Goal: Register for event/course

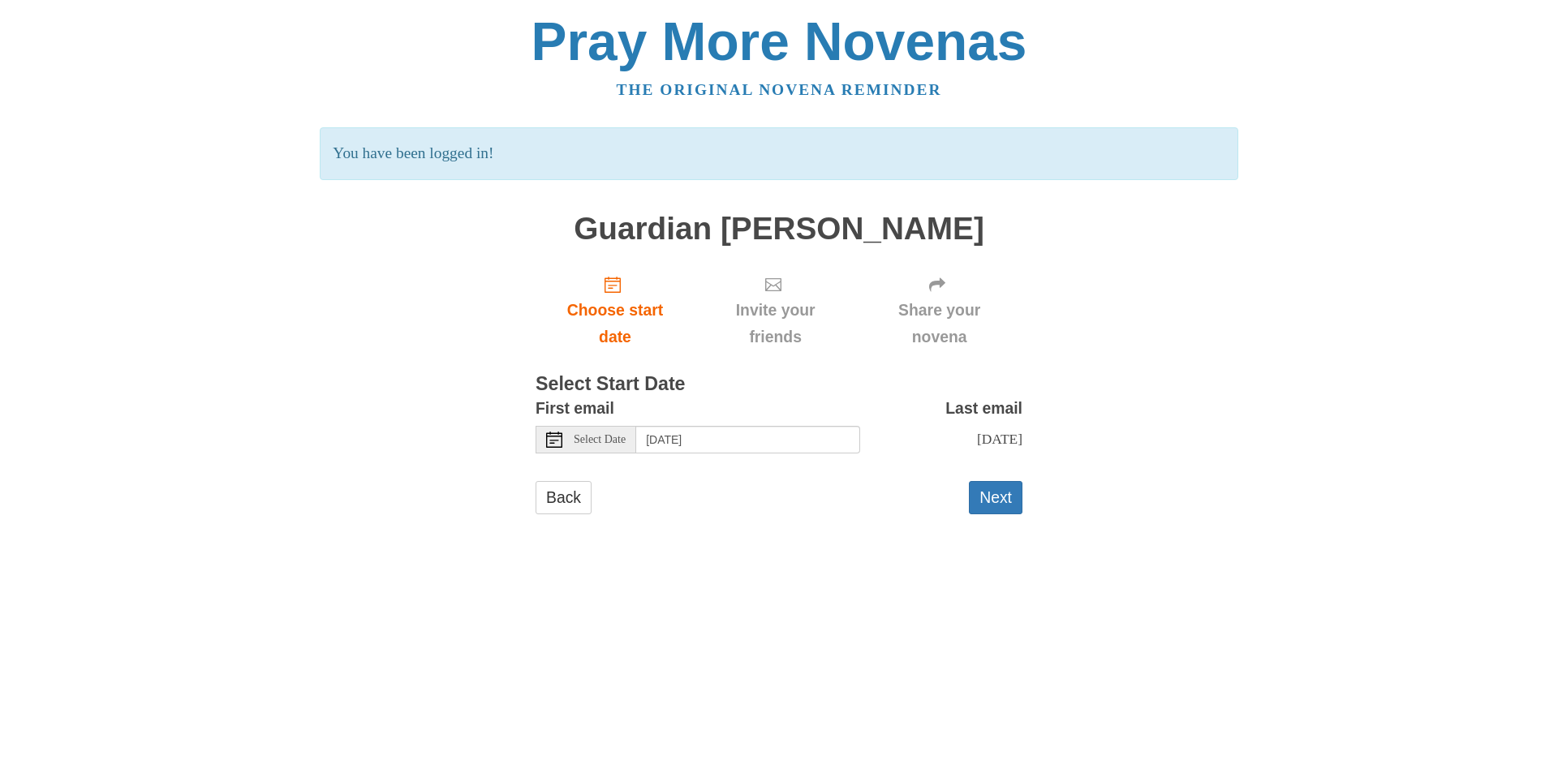
click at [612, 444] on span "Select Date" at bounding box center [600, 439] width 52 height 11
click at [994, 495] on button "Next" at bounding box center [996, 497] width 54 height 33
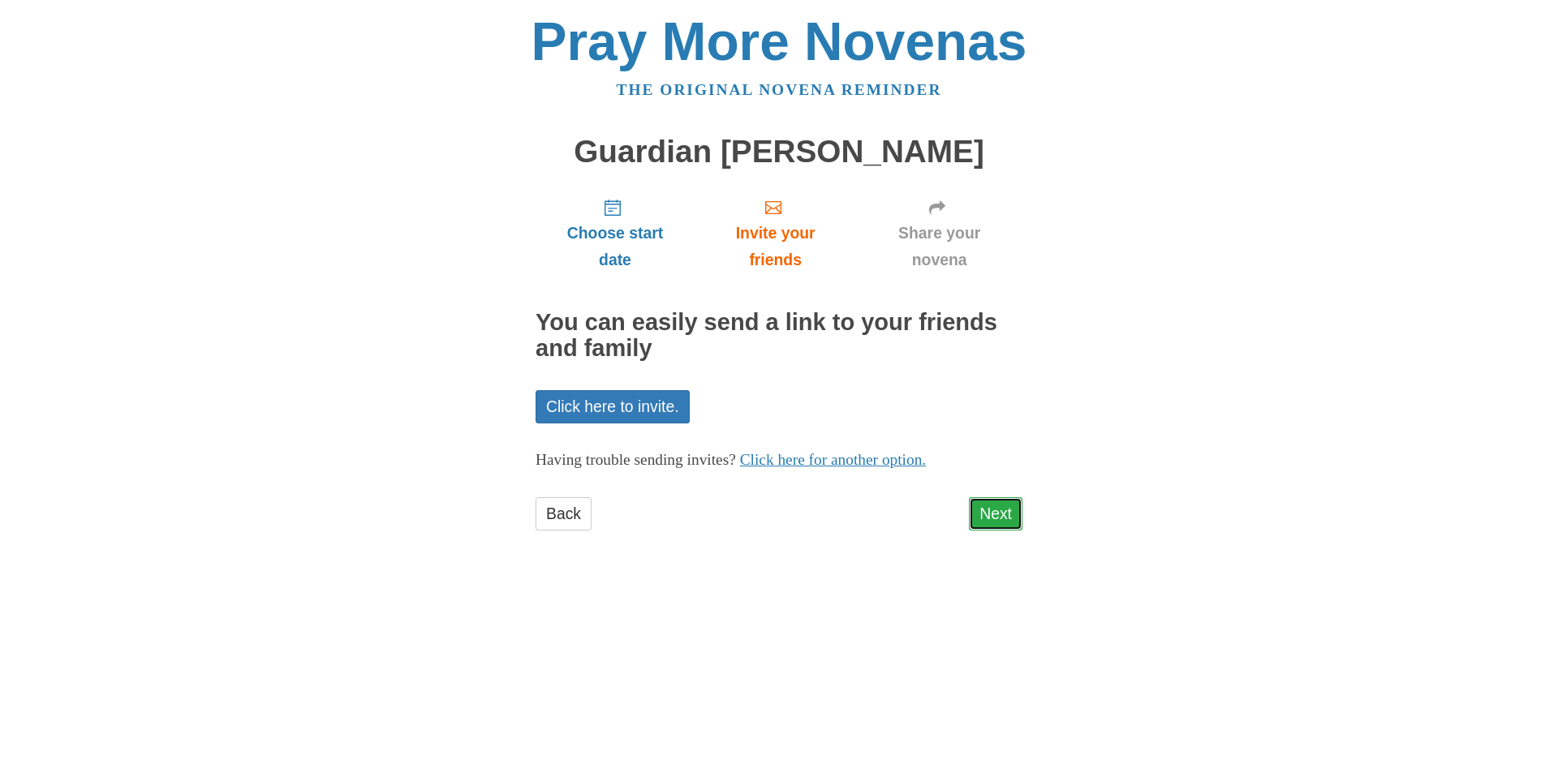
click at [1004, 522] on link "Next" at bounding box center [996, 513] width 54 height 33
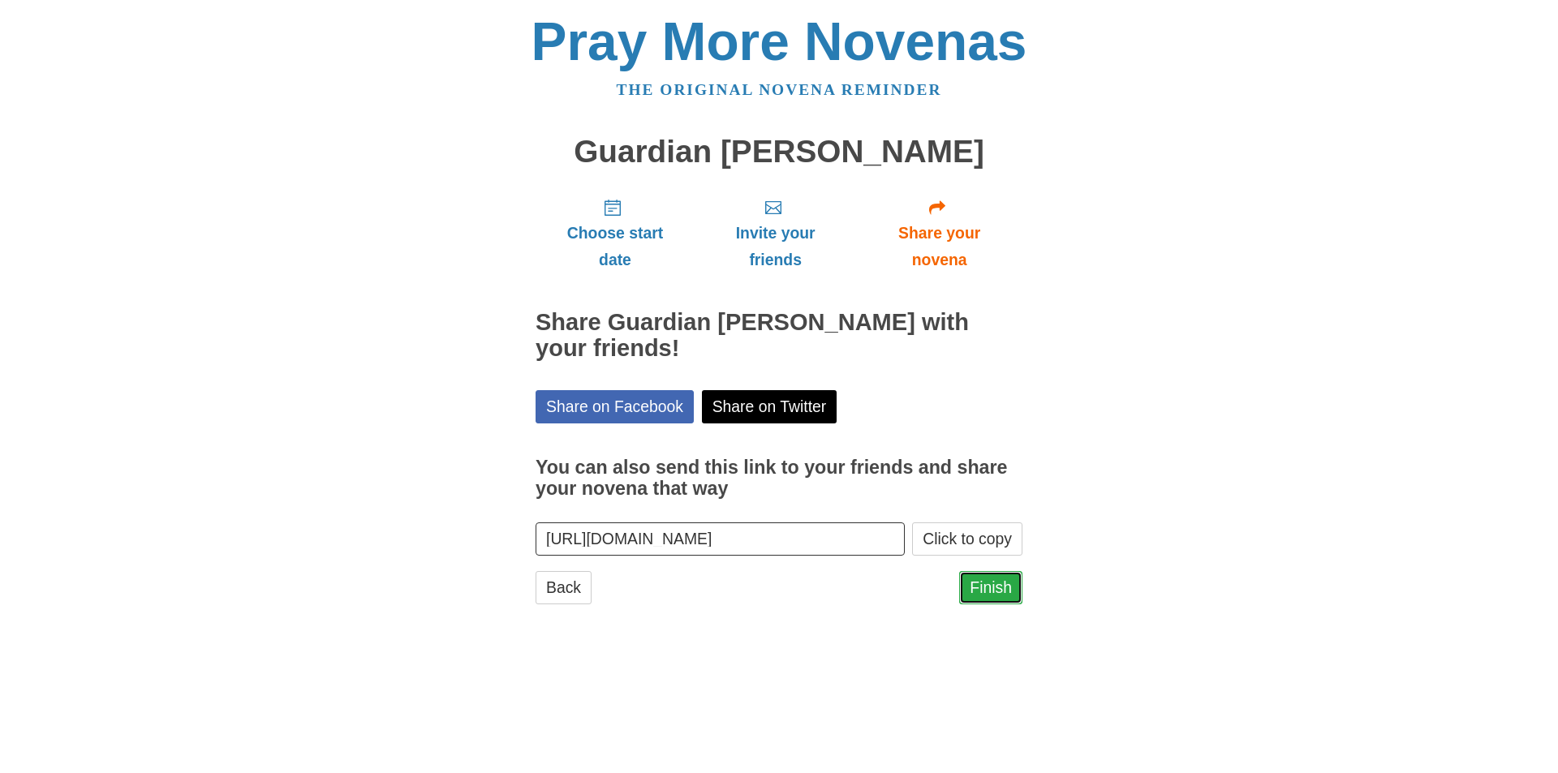
click at [978, 584] on link "Finish" at bounding box center [990, 587] width 63 height 33
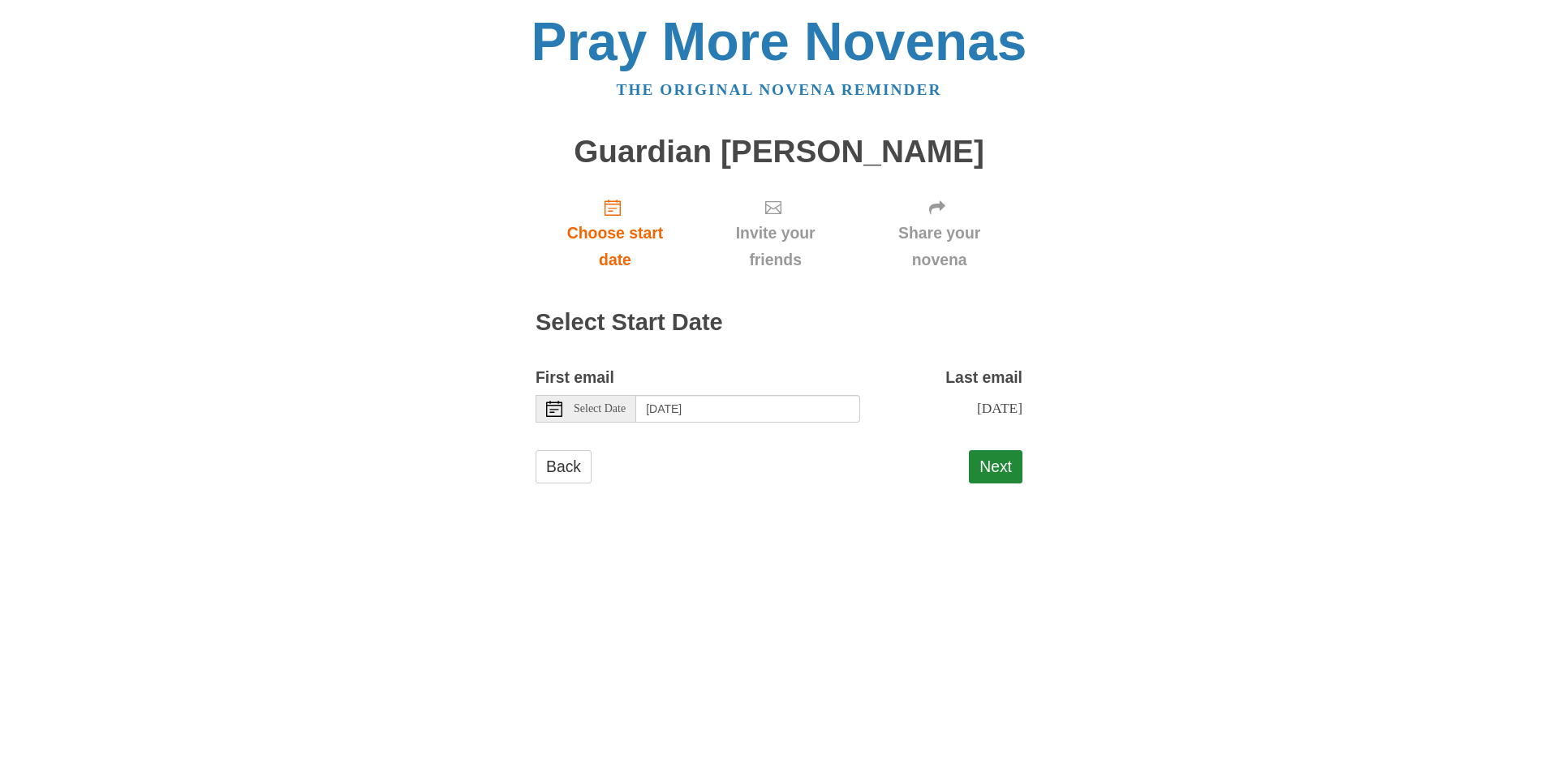
click at [625, 416] on div "Select Date" at bounding box center [585, 409] width 101 height 28
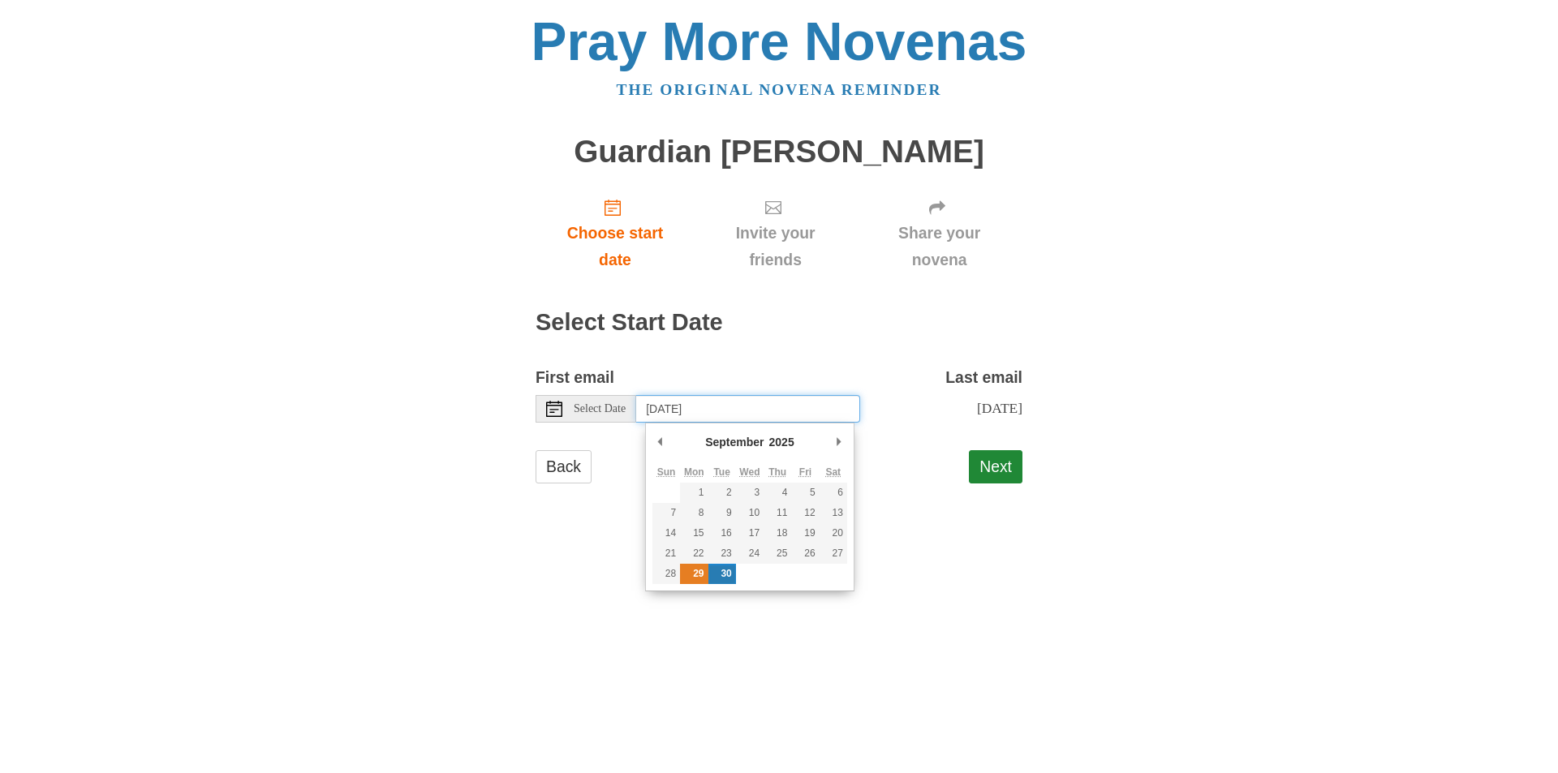
type input "Monday, September 29th"
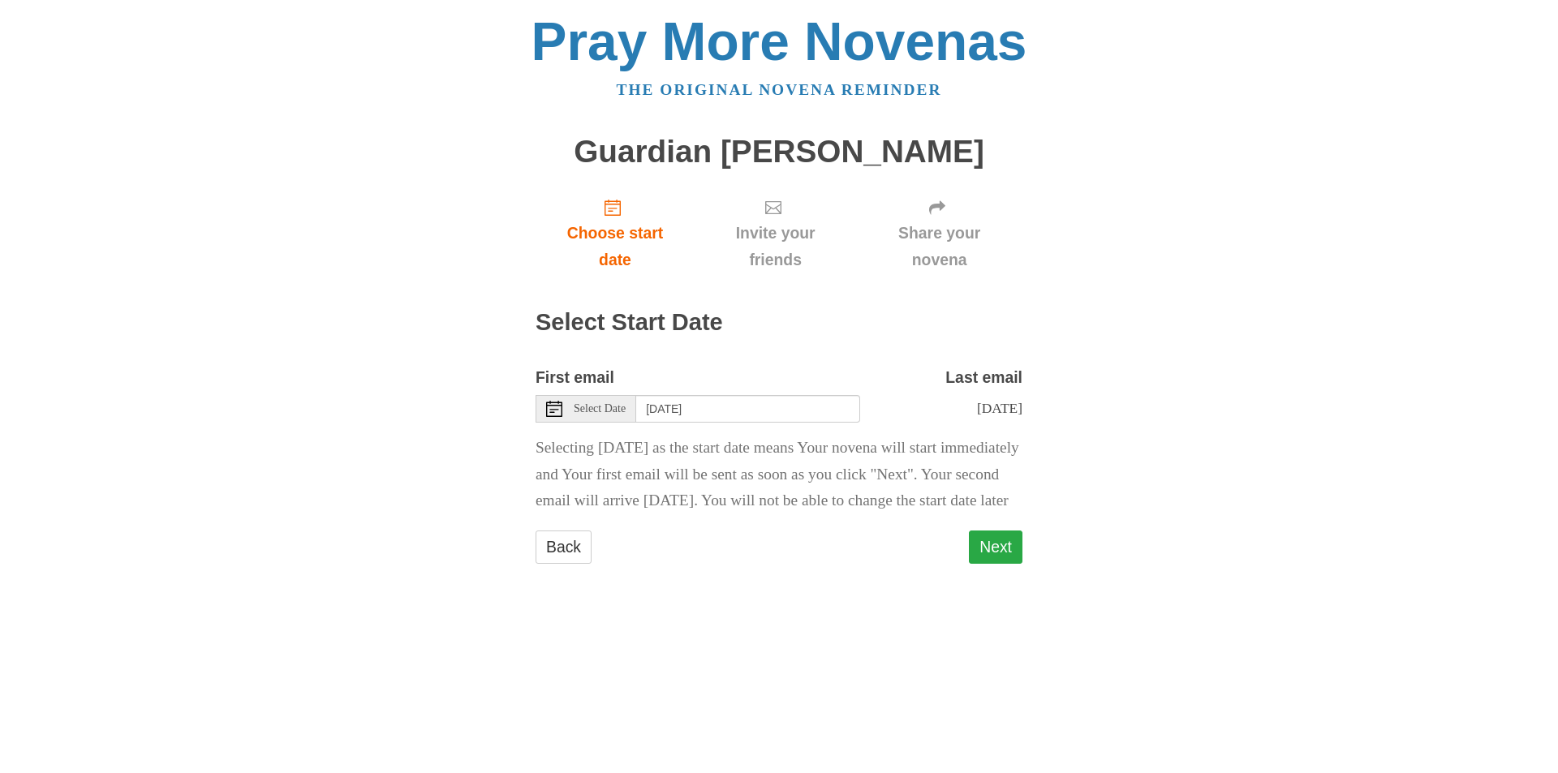
click at [1003, 564] on button "Next" at bounding box center [996, 547] width 54 height 33
